Goal: Information Seeking & Learning: Learn about a topic

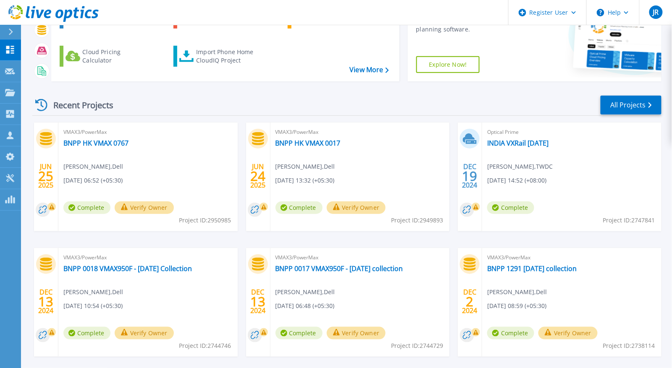
scroll to position [94, 0]
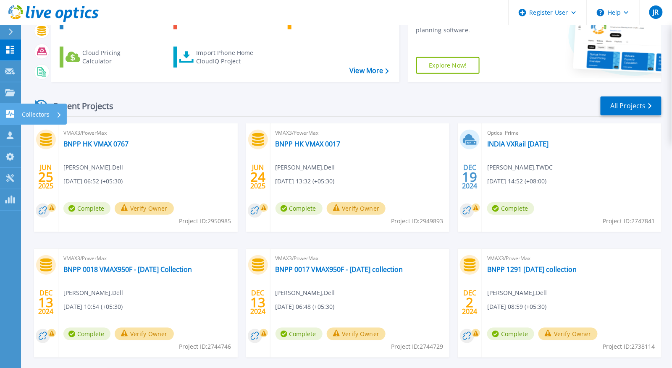
click at [23, 113] on p "Collectors" at bounding box center [36, 115] width 28 height 22
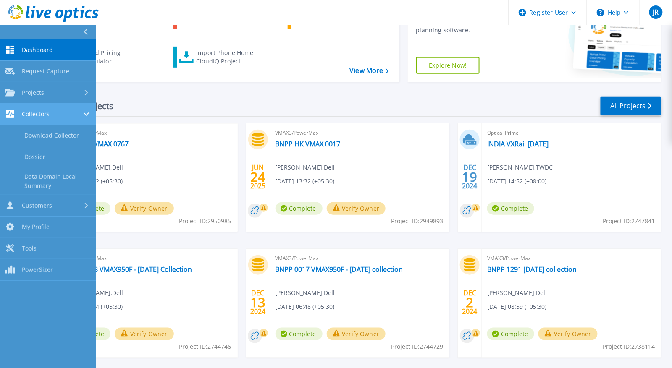
click at [67, 121] on link "Collectors Collectors" at bounding box center [48, 114] width 96 height 21
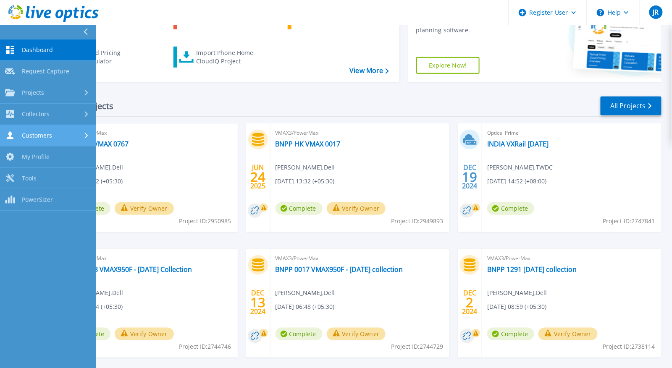
click at [70, 135] on div "Customers" at bounding box center [48, 135] width 86 height 8
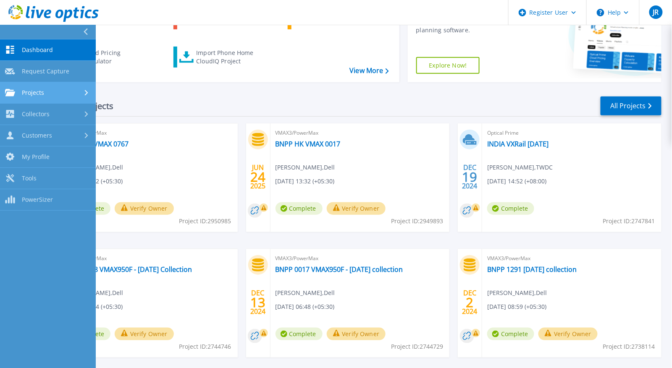
click at [71, 92] on div "Projects" at bounding box center [48, 93] width 86 height 8
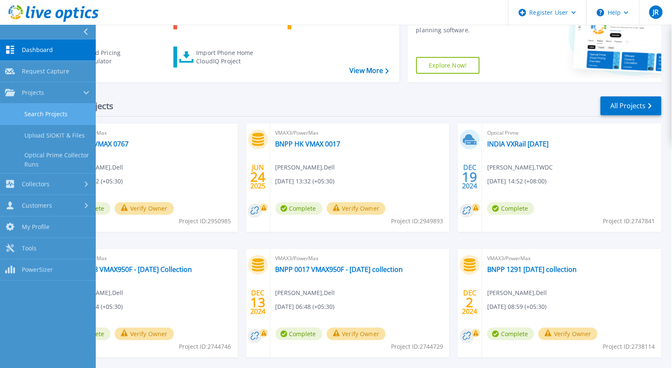
click at [60, 123] on link "Search Projects" at bounding box center [48, 114] width 96 height 21
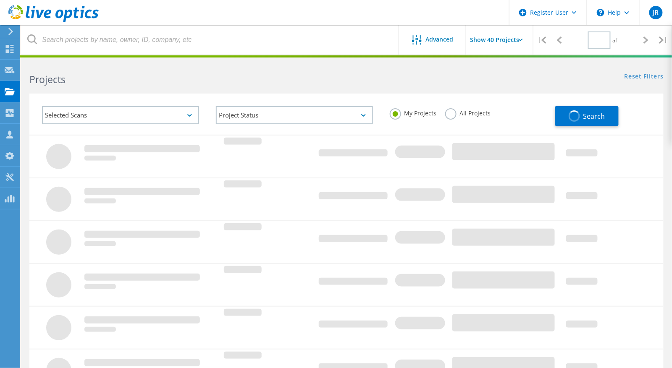
type input "1"
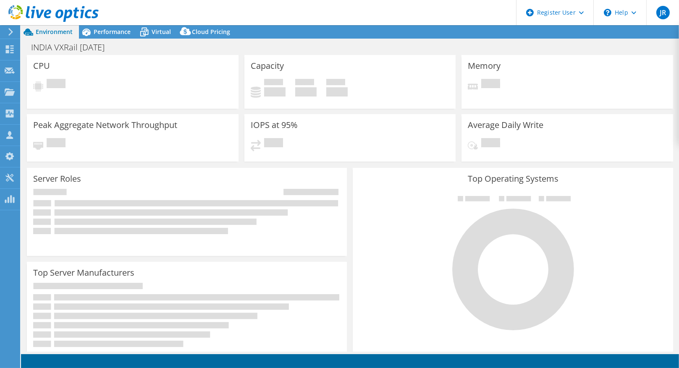
select select "[GEOGRAPHIC_DATA]"
select select "USD"
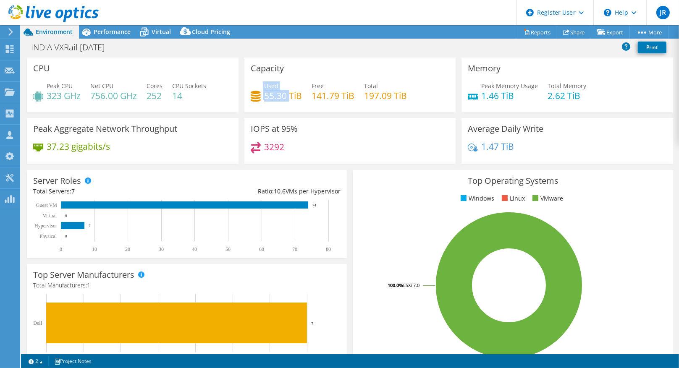
drag, startPoint x: 287, startPoint y: 96, endPoint x: 260, endPoint y: 91, distance: 27.7
click at [260, 91] on div "Used 55.30 TiB" at bounding box center [276, 90] width 51 height 19
drag, startPoint x: 260, startPoint y: 91, endPoint x: 348, endPoint y: 97, distance: 88.8
click at [348, 97] on h4 "141.79 TiB" at bounding box center [333, 95] width 43 height 9
drag, startPoint x: 109, startPoint y: 146, endPoint x: 46, endPoint y: 145, distance: 63.4
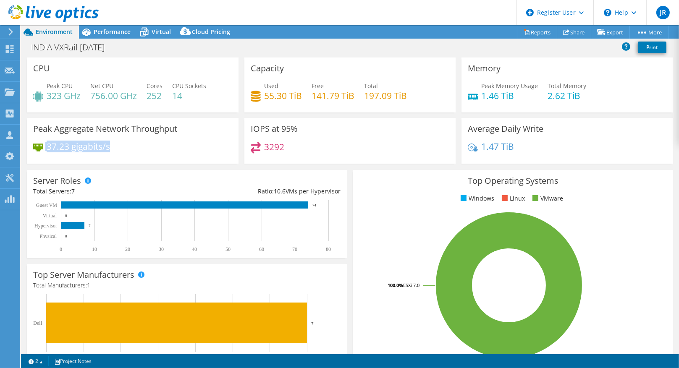
click at [46, 145] on div "37.23 gigabits/s" at bounding box center [71, 146] width 77 height 9
drag, startPoint x: 46, startPoint y: 145, endPoint x: 127, endPoint y: 159, distance: 82.3
click at [127, 159] on div "37.23 gigabits/s" at bounding box center [132, 151] width 199 height 18
click at [118, 26] on div "Performance" at bounding box center [108, 31] width 58 height 13
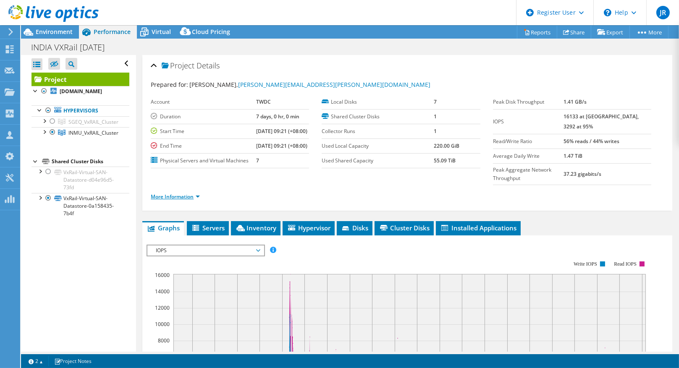
click at [174, 200] on link "More Information" at bounding box center [175, 196] width 49 height 7
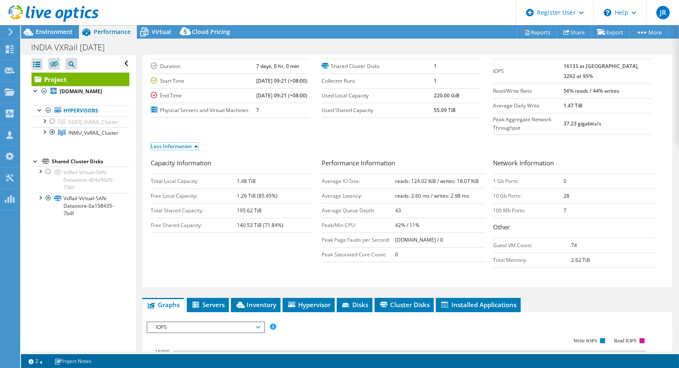
scroll to position [51, 0]
drag, startPoint x: 568, startPoint y: 202, endPoint x: 490, endPoint y: 201, distance: 78.5
click at [493, 201] on tr "10 Gb Ports: 28" at bounding box center [574, 195] width 163 height 15
drag, startPoint x: 490, startPoint y: 201, endPoint x: 492, endPoint y: 211, distance: 10.4
click at [493, 211] on tbody "1 Gb Ports: 0 10 Gb Ports: 28 100 Mb Ports: 7" at bounding box center [574, 195] width 163 height 44
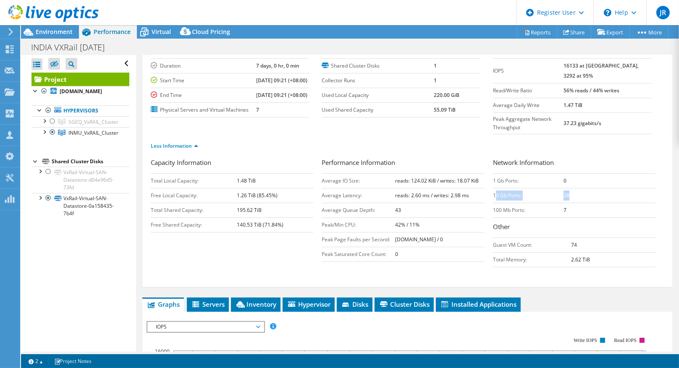
click at [498, 203] on td "10 Gb Ports:" at bounding box center [528, 195] width 71 height 15
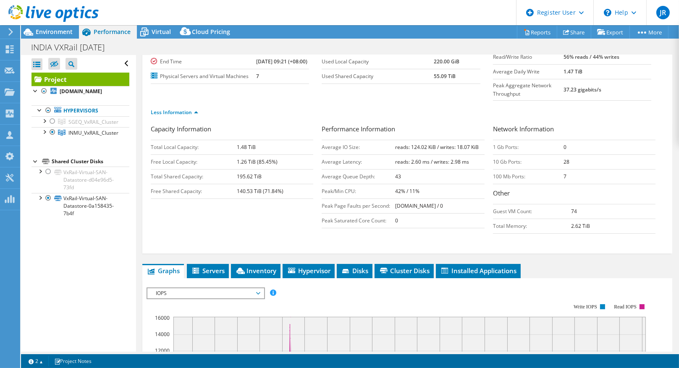
scroll to position [0, 0]
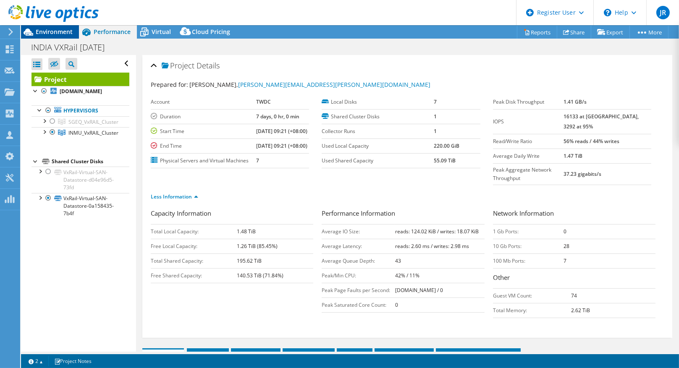
click at [63, 32] on span "Environment" at bounding box center [54, 32] width 37 height 8
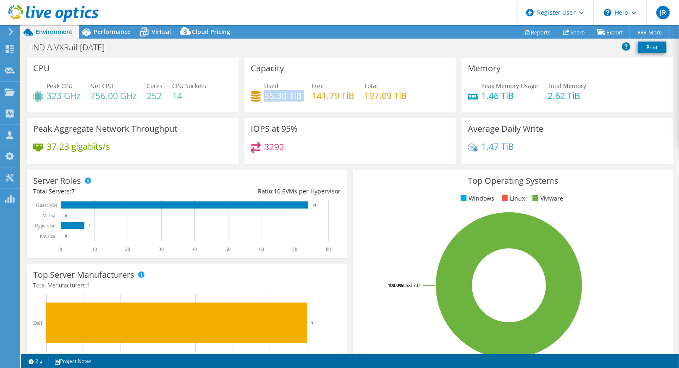
drag, startPoint x: 262, startPoint y: 93, endPoint x: 299, endPoint y: 94, distance: 37.0
click at [299, 94] on div "Used 55.30 TiB Free 141.79 TiB Total 197.09 TiB" at bounding box center [350, 94] width 199 height 27
